Goal: Find specific page/section: Find specific page/section

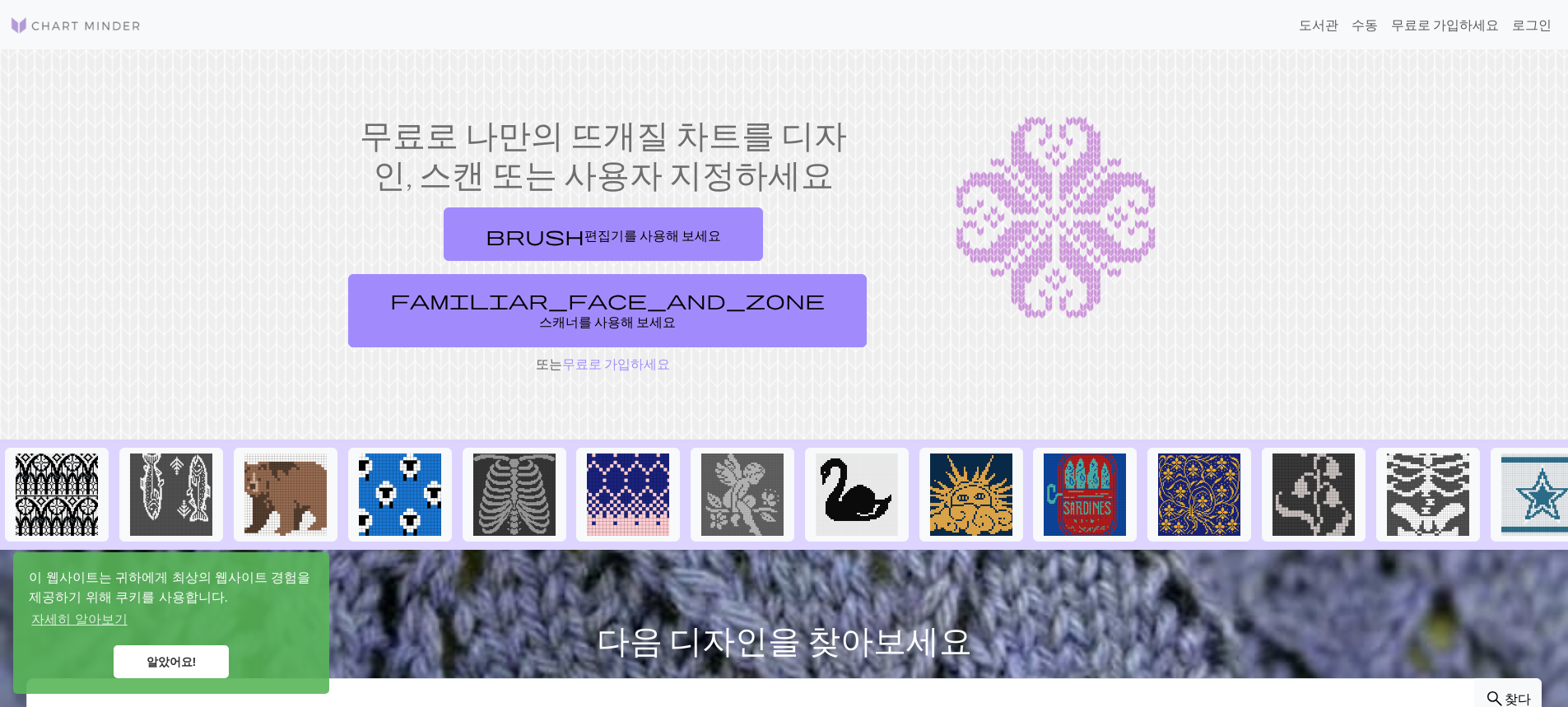
click at [228, 663] on link "알았어요!" at bounding box center [171, 661] width 116 height 33
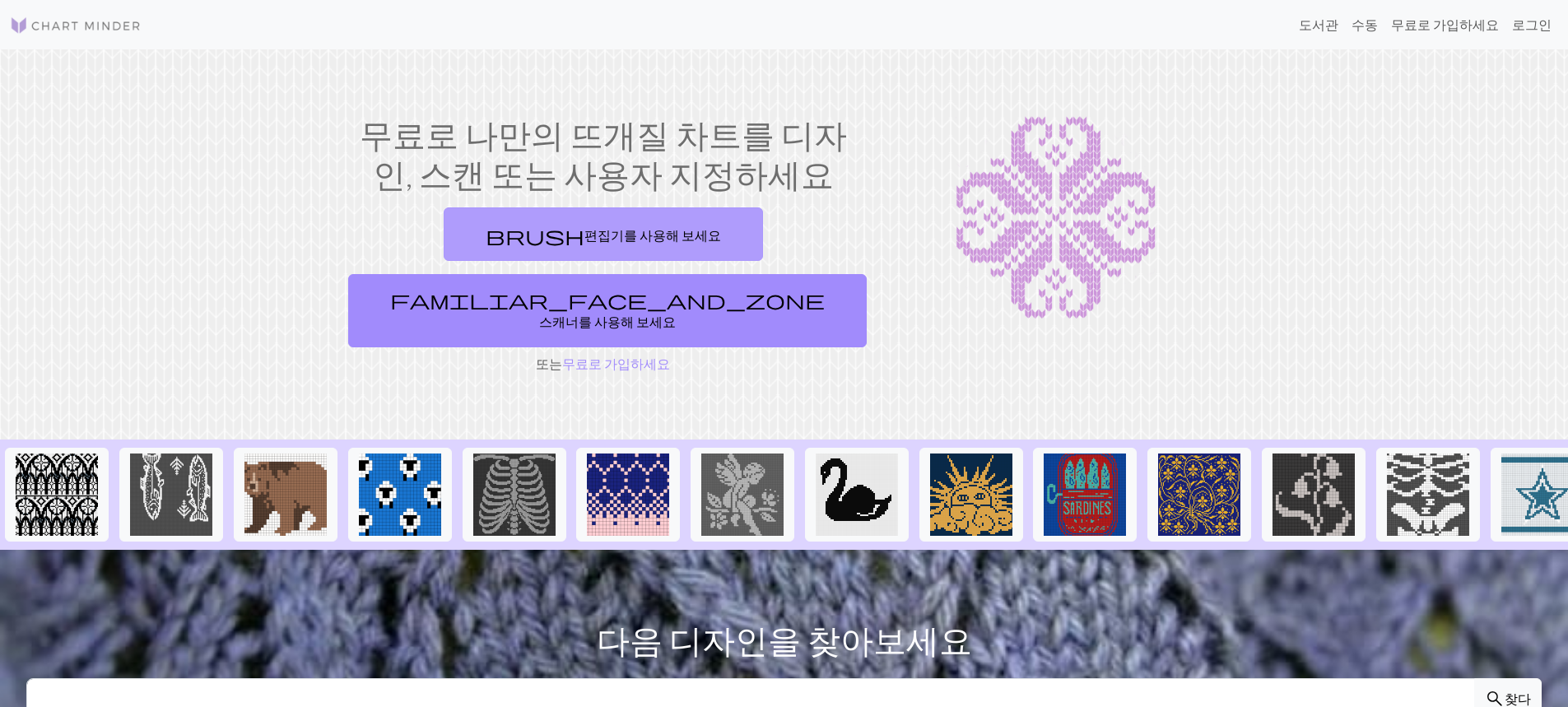
click at [527, 250] on link "brush 편집기를 사용해 보세요" at bounding box center [603, 234] width 319 height 54
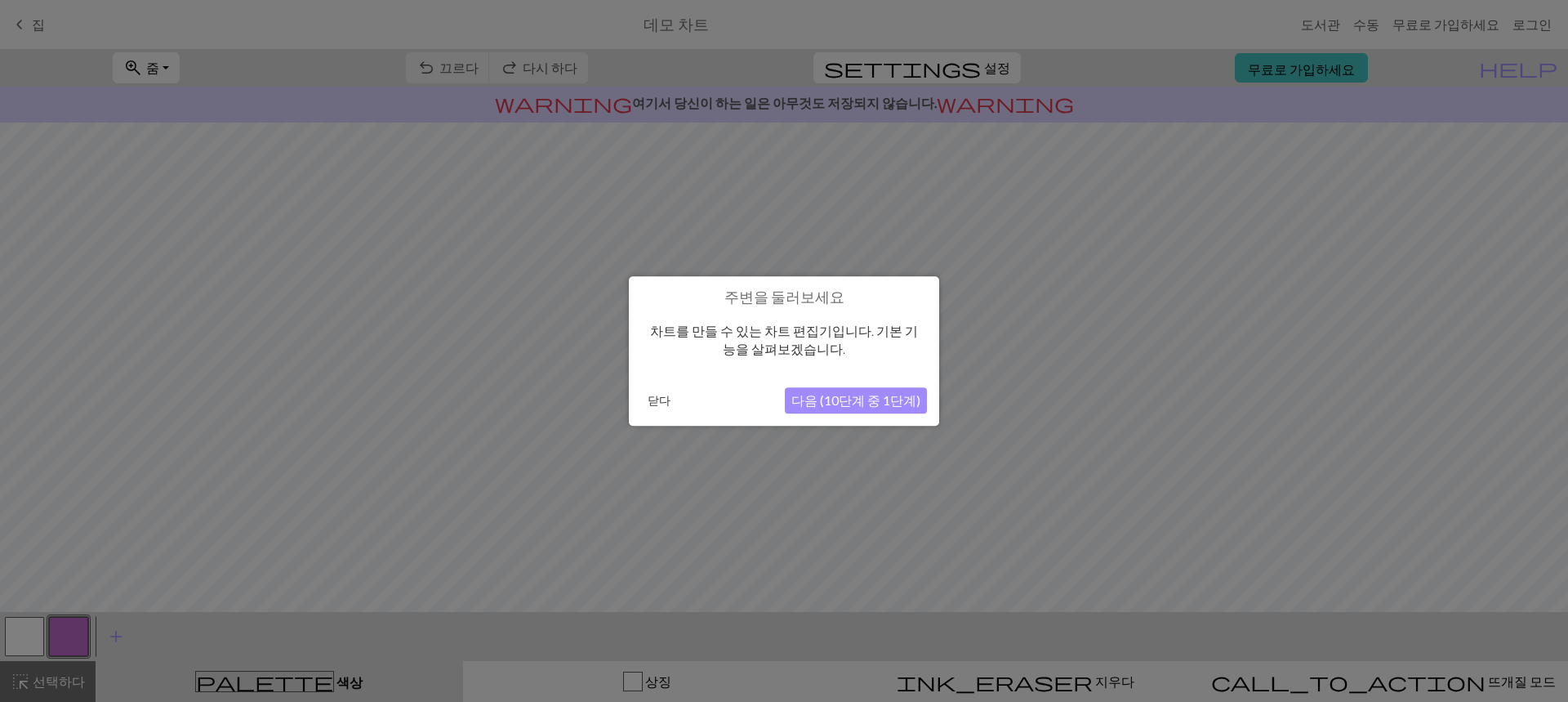
click at [662, 409] on button "닫다" at bounding box center [658, 400] width 36 height 25
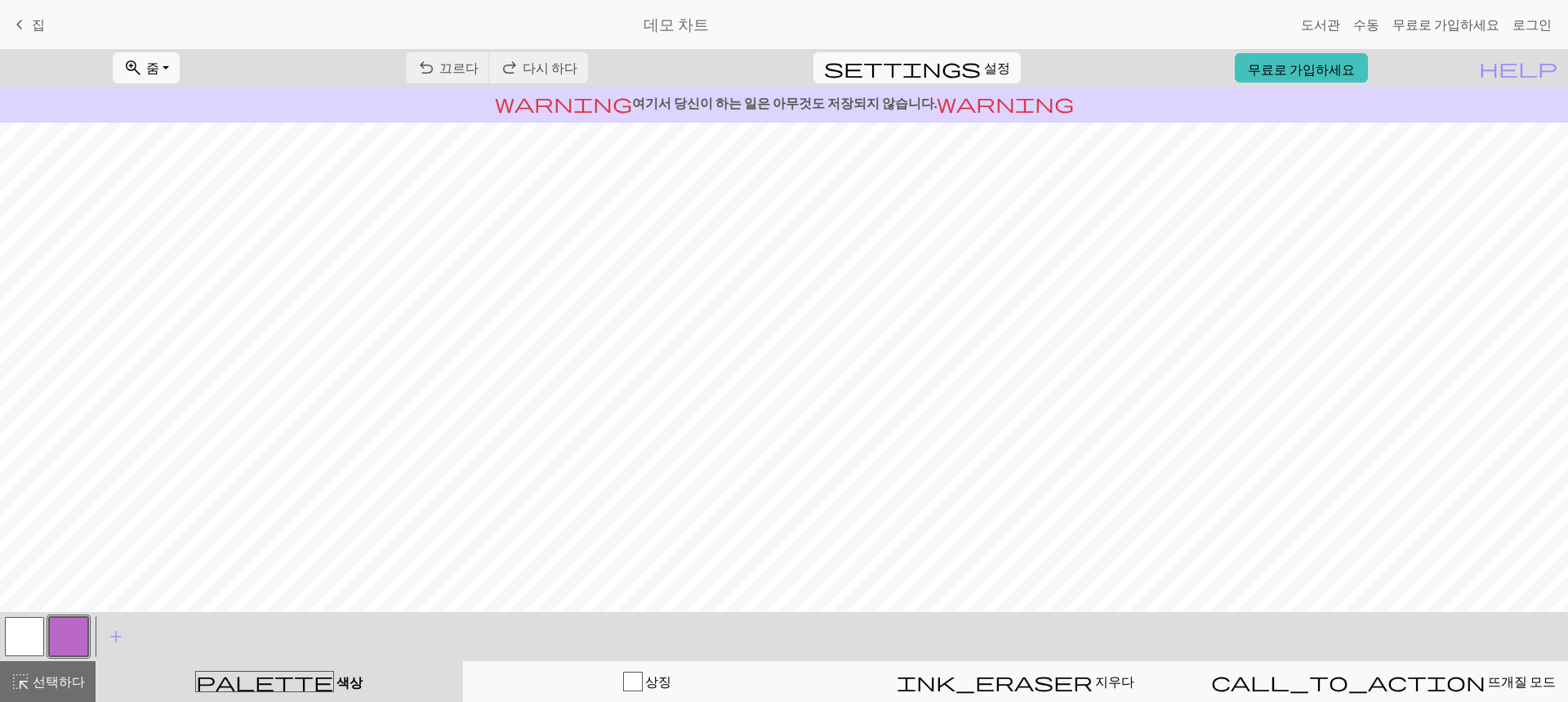
click at [511, 71] on div "undo 끄르다 끄르다 redo 다시 하다 다시 하다" at bounding box center [497, 67] width 206 height 38
click at [600, 66] on div "undo 끄르다 끄르다 redo 다시 하다 다시 하다" at bounding box center [497, 67] width 206 height 38
click at [24, 22] on span "keyboard_arrow_left" at bounding box center [19, 25] width 19 height 23
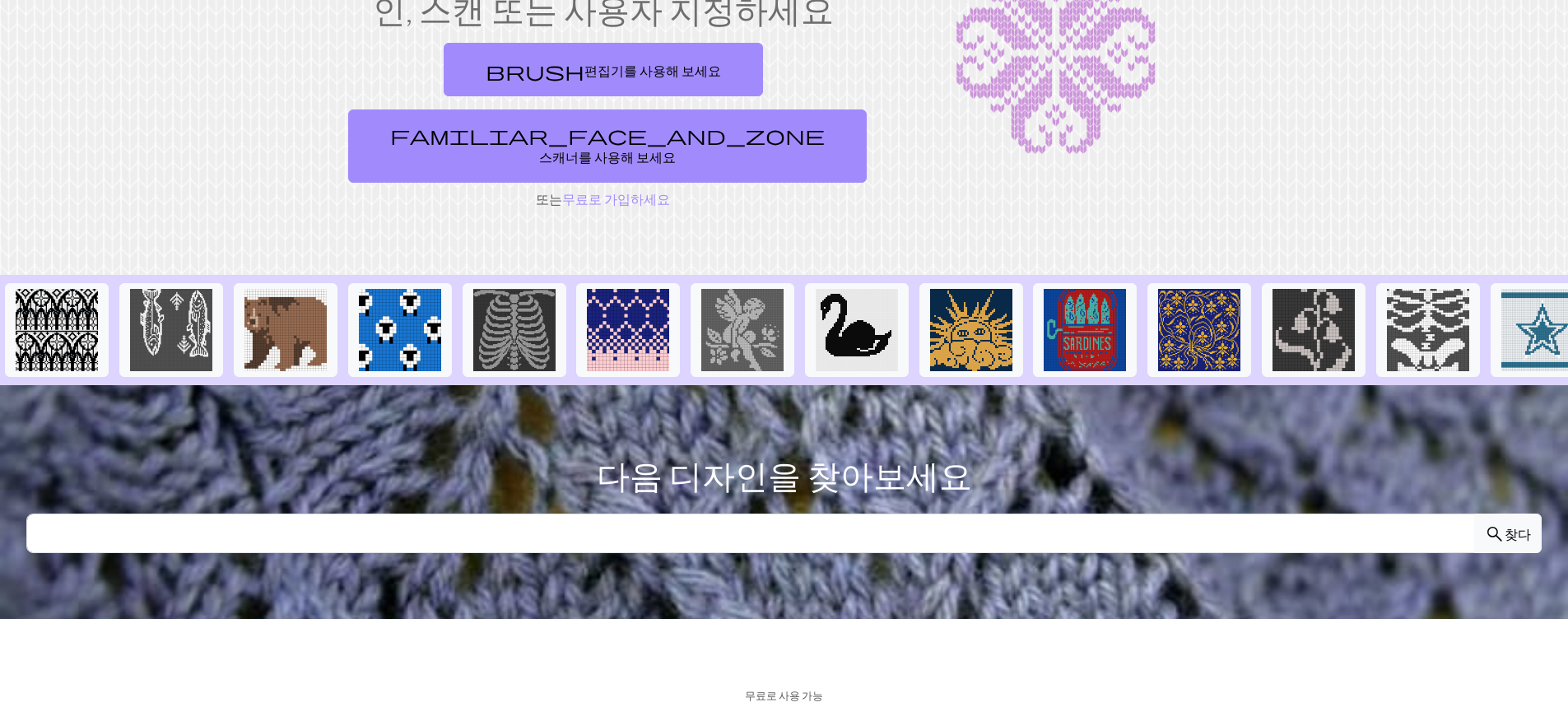
scroll to position [0, 1288]
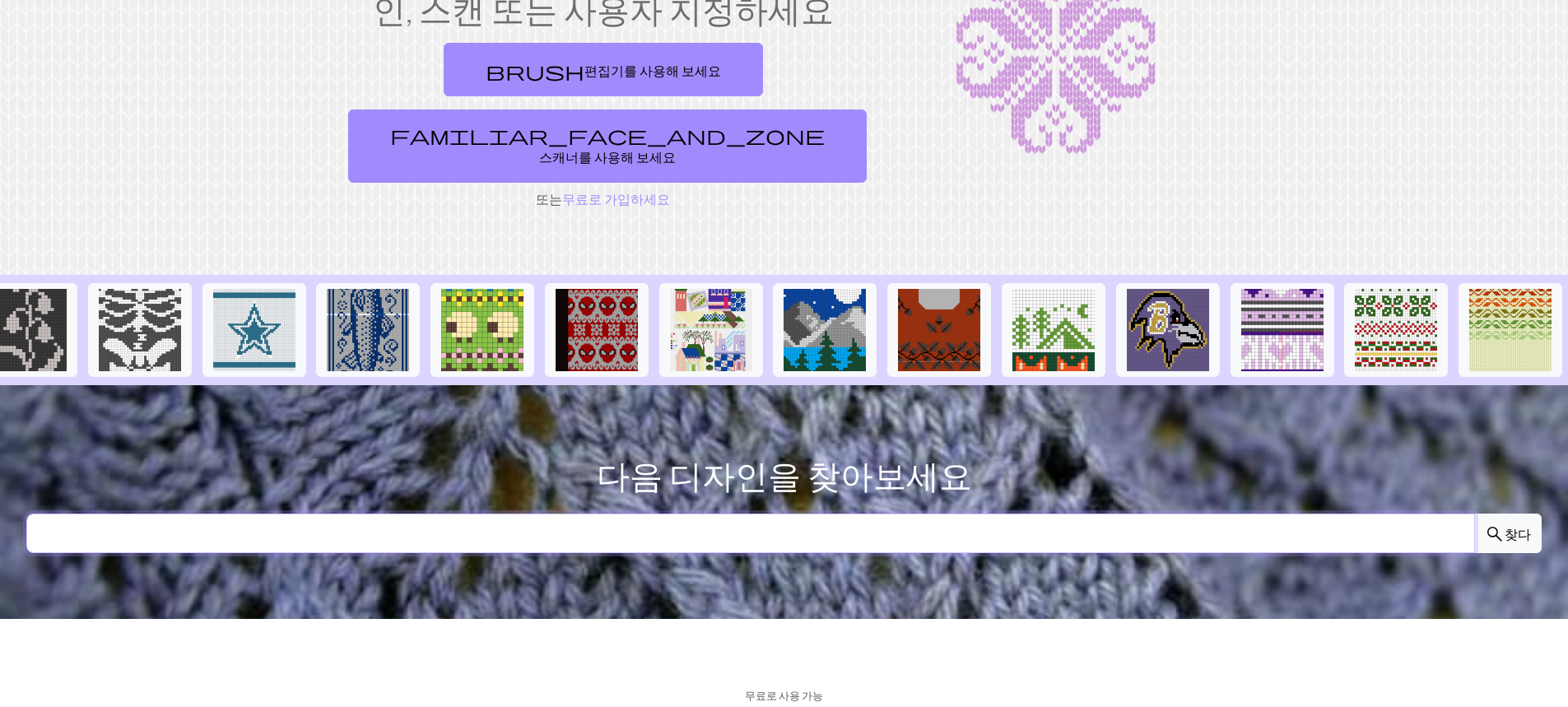
click at [858, 513] on input "text" at bounding box center [750, 532] width 1448 height 40
click at [842, 513] on input "text" at bounding box center [750, 532] width 1448 height 40
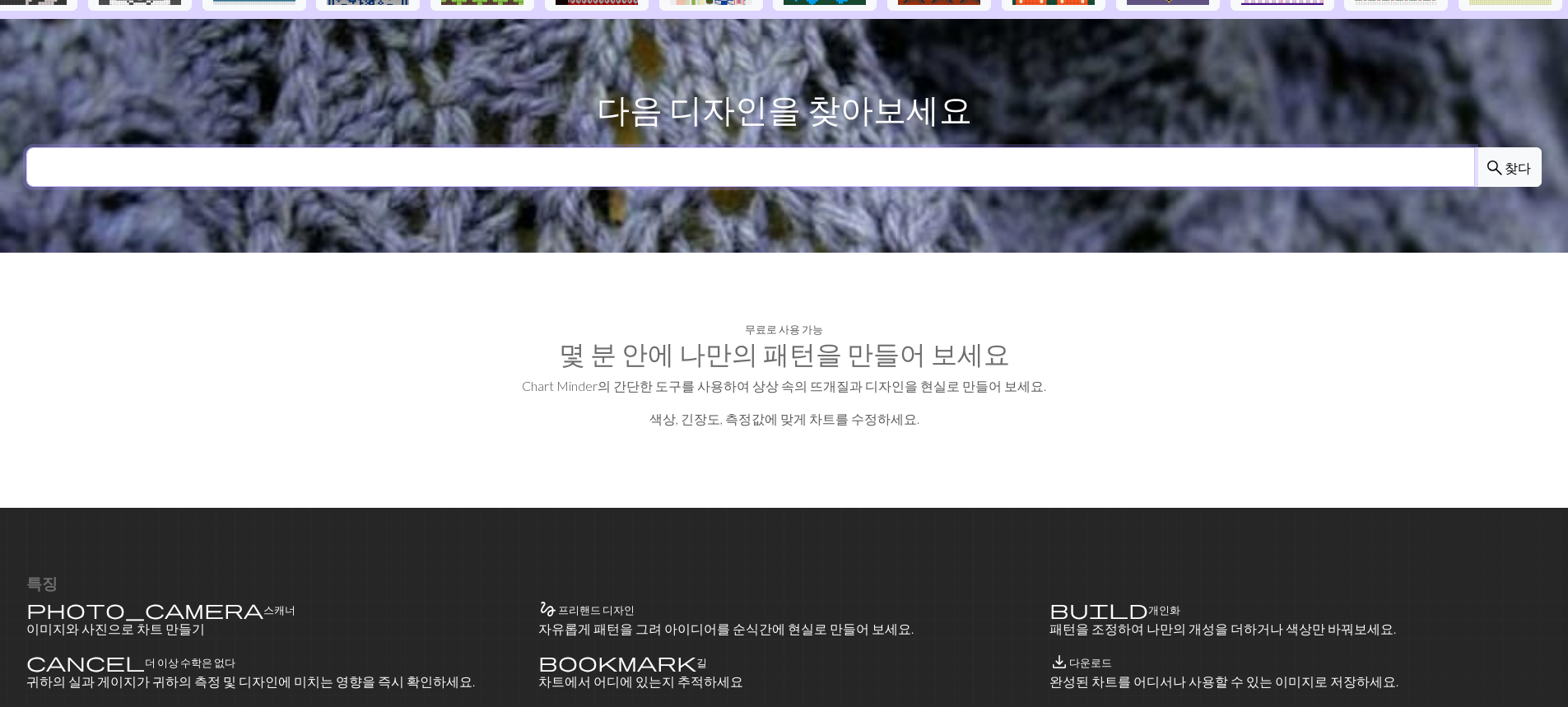
scroll to position [412, 0]
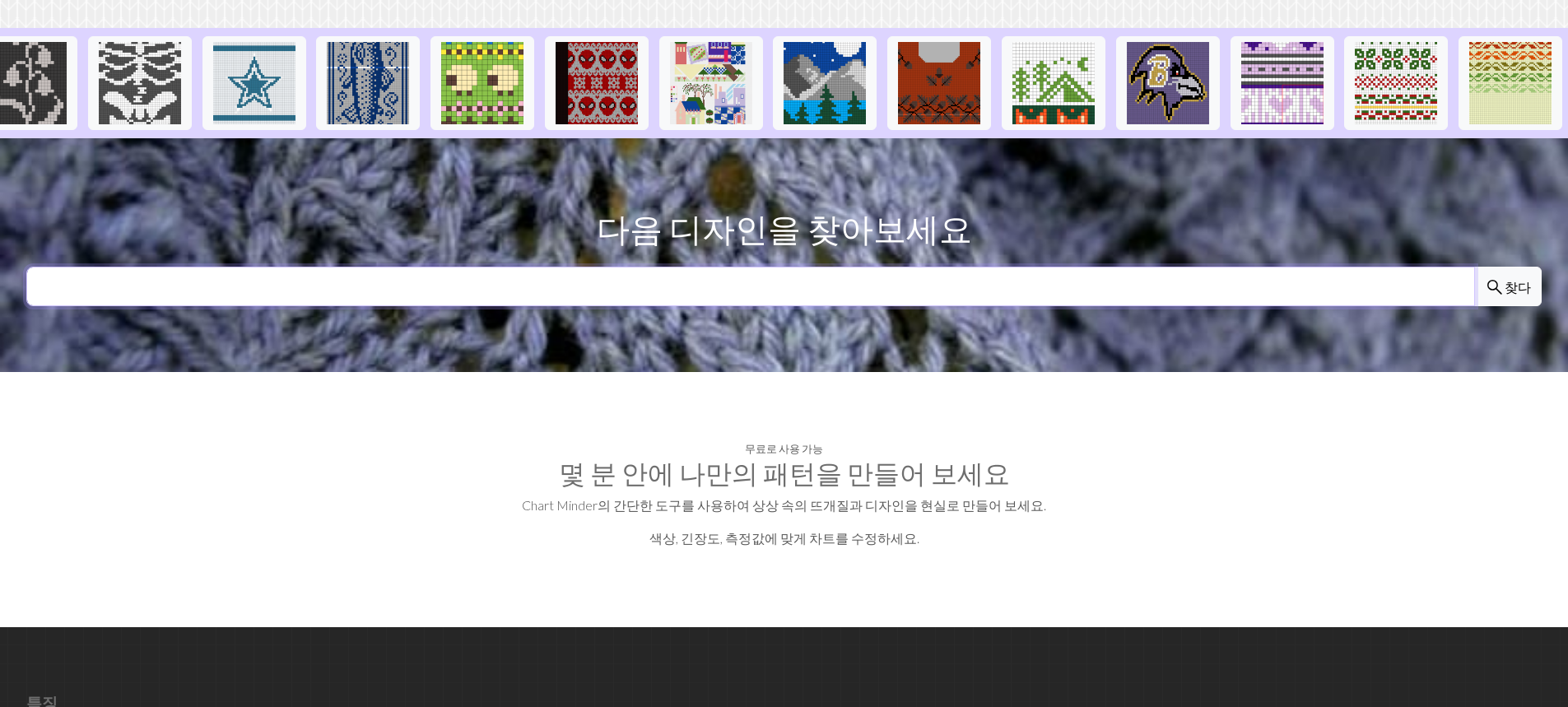
click at [489, 266] on input "text" at bounding box center [750, 286] width 1448 height 40
click at [452, 266] on input "text" at bounding box center [750, 286] width 1448 height 40
type input "ㅎ"
type input "[PERSON_NAME]"
click at [1474, 266] on button "search 찾다" at bounding box center [1507, 286] width 68 height 40
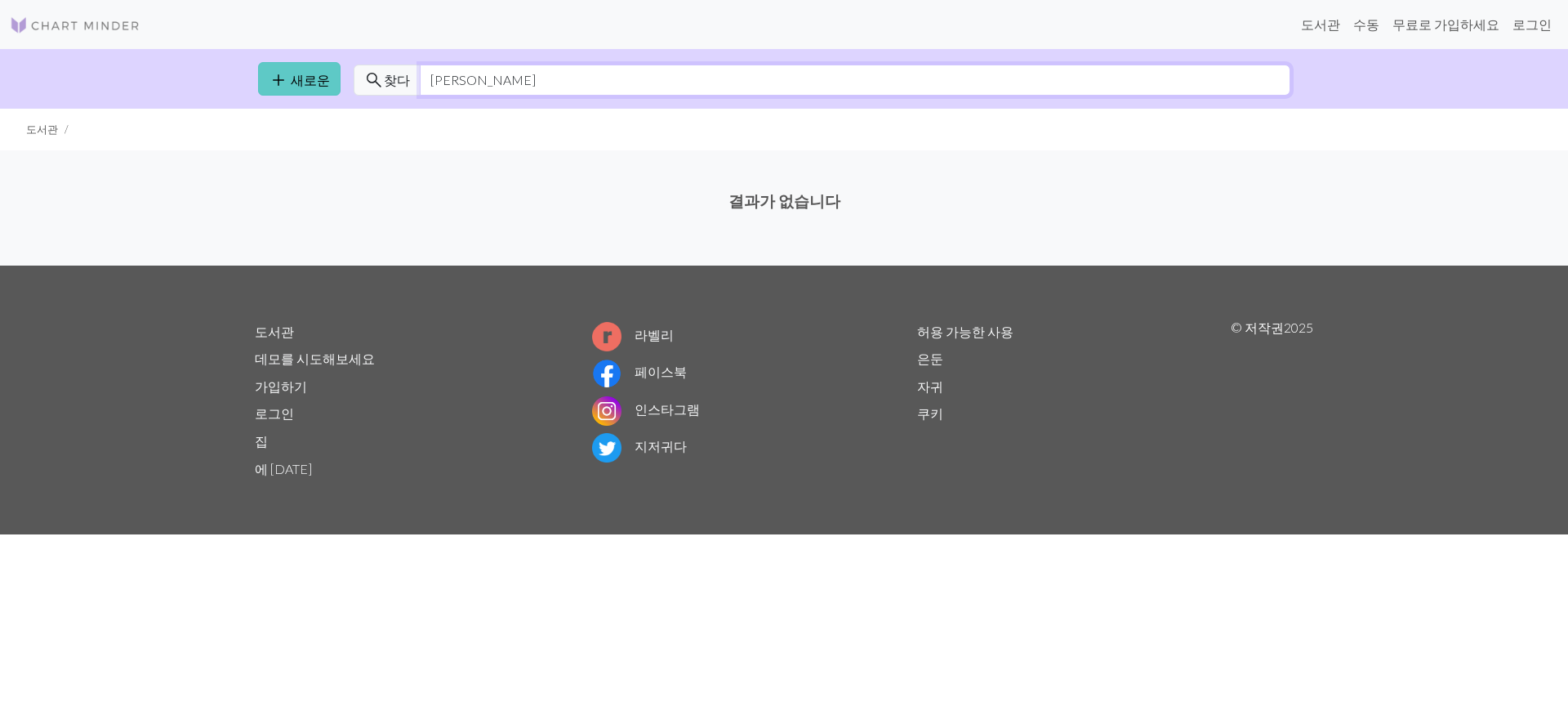
drag, startPoint x: 646, startPoint y: 68, endPoint x: 309, endPoint y: 73, distance: 337.0
click at [309, 73] on div "add 새로운 search 찾다 [PERSON_NAME]" at bounding box center [784, 79] width 1078 height 60
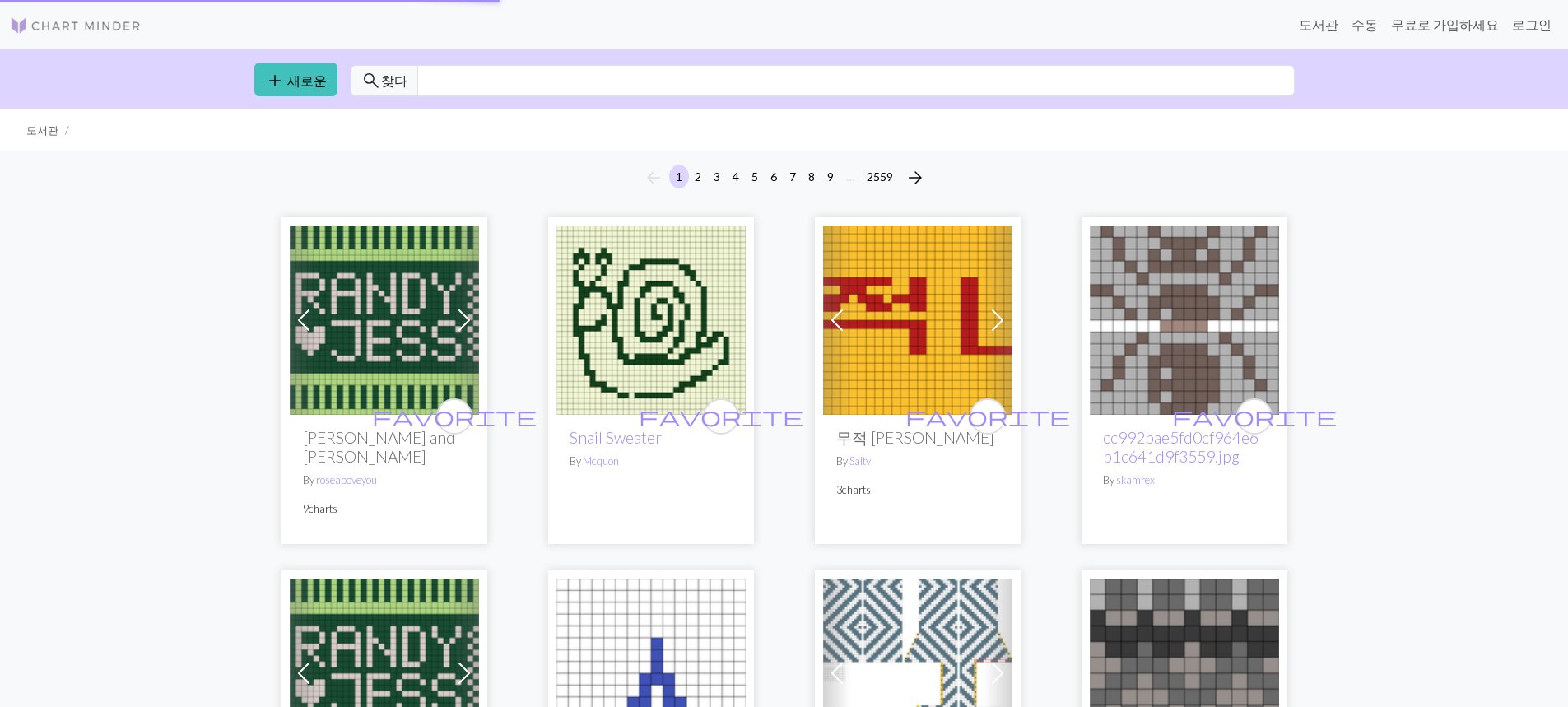
click at [116, 27] on img at bounding box center [75, 26] width 131 height 19
